Goal: Task Accomplishment & Management: Manage account settings

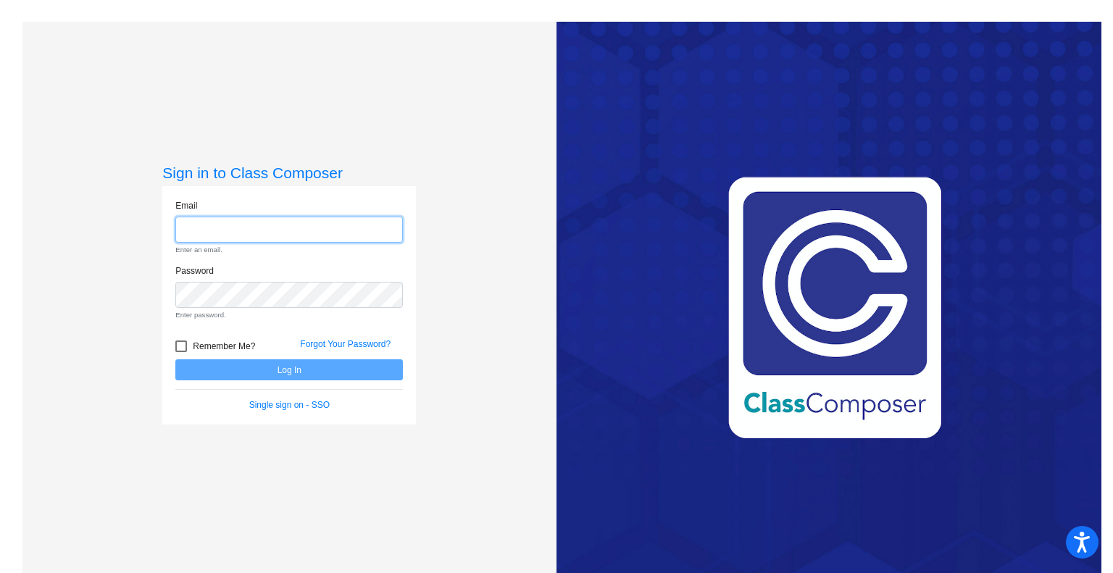
type input "[EMAIL_ADDRESS][DOMAIN_NAME]"
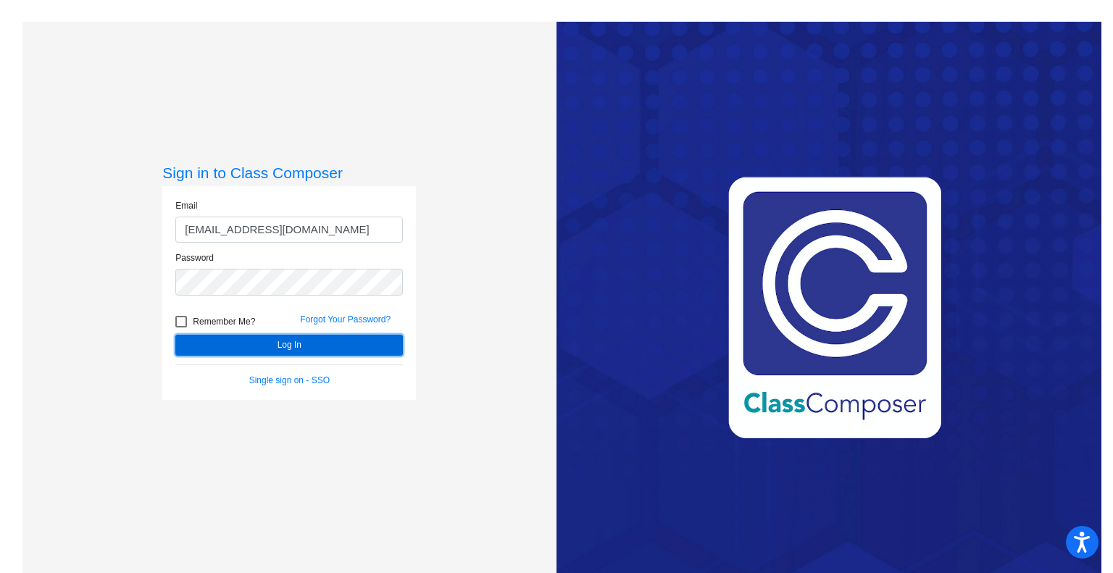
click at [296, 367] on form "Email [EMAIL_ADDRESS][DOMAIN_NAME] Password Remember Me? Forgot Your Password? …" at bounding box center [288, 293] width 227 height 188
click at [286, 343] on button "Log In" at bounding box center [288, 345] width 227 height 21
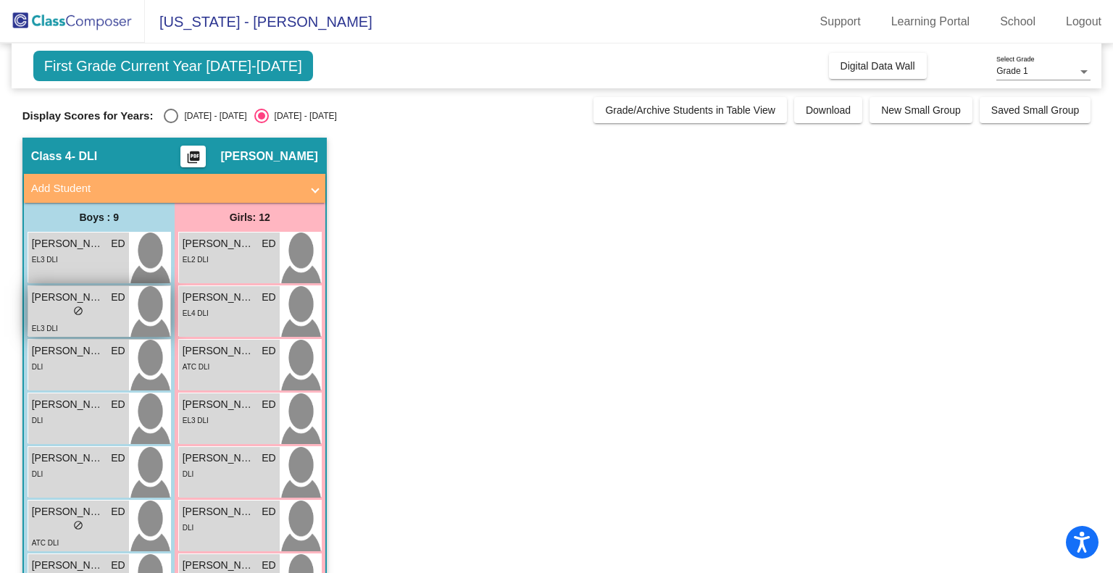
click at [58, 307] on div "lock do_not_disturb_alt" at bounding box center [78, 312] width 93 height 15
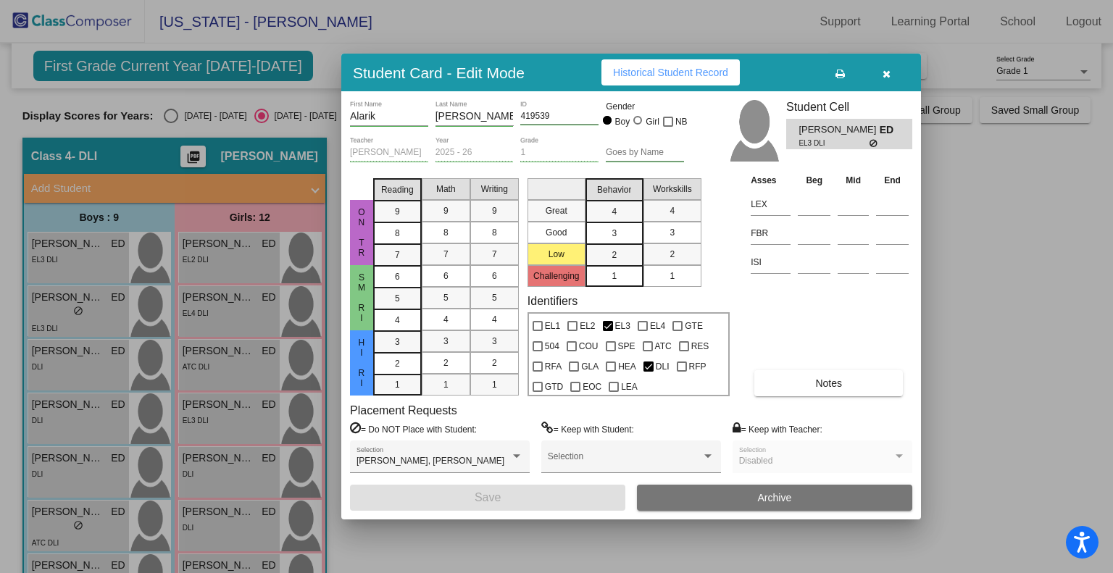
click at [832, 386] on span "Notes" at bounding box center [828, 383] width 27 height 12
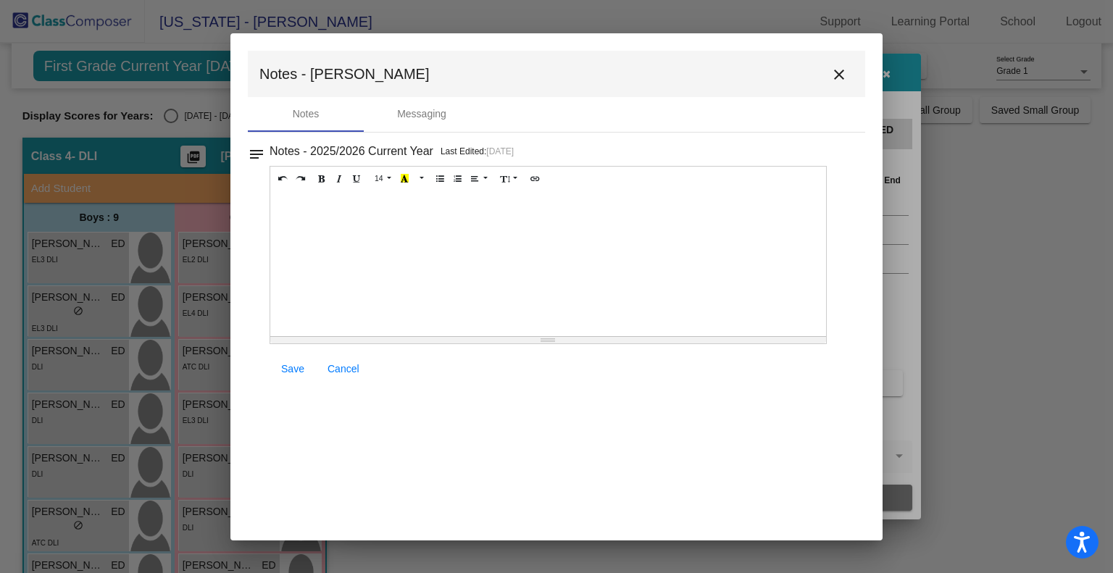
click at [838, 72] on mat-icon "close" at bounding box center [838, 74] width 17 height 17
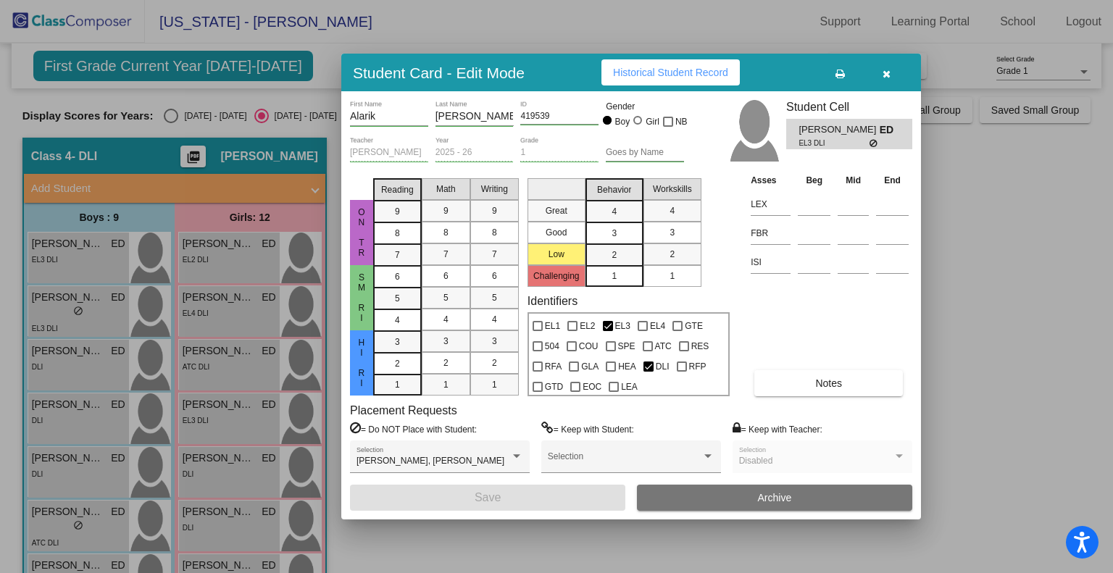
click at [869, 141] on icon at bounding box center [873, 143] width 9 height 9
click at [629, 72] on span "Historical Student Record" at bounding box center [670, 73] width 115 height 12
click at [887, 73] on icon "button" at bounding box center [886, 74] width 8 height 10
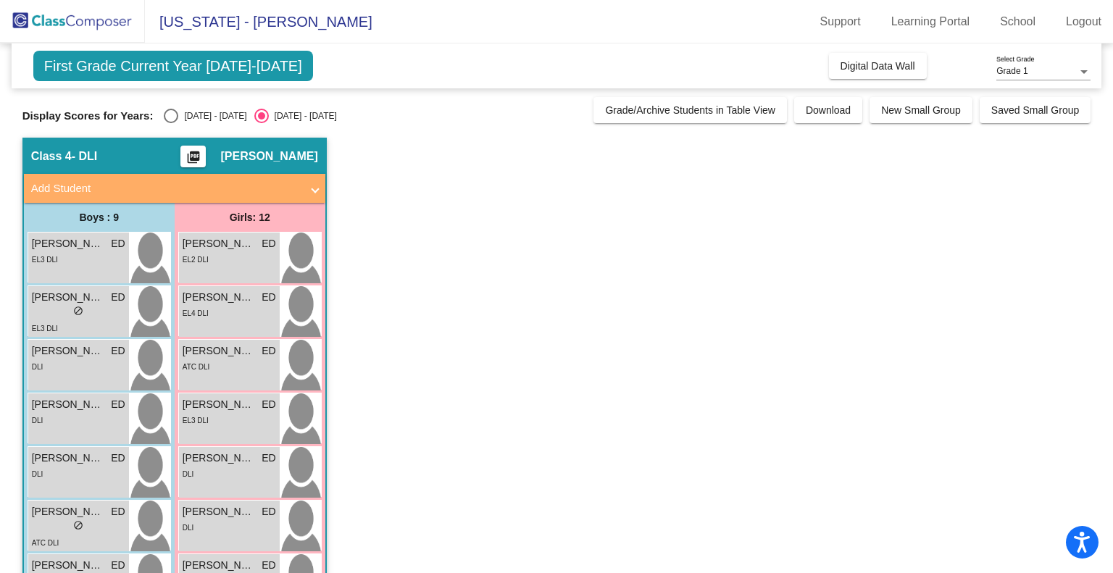
click at [432, 37] on mat-toolbar "[US_STATE] - [PERSON_NAME] Support Learning Portal School Logout" at bounding box center [556, 21] width 1113 height 43
